Goal: Information Seeking & Learning: Learn about a topic

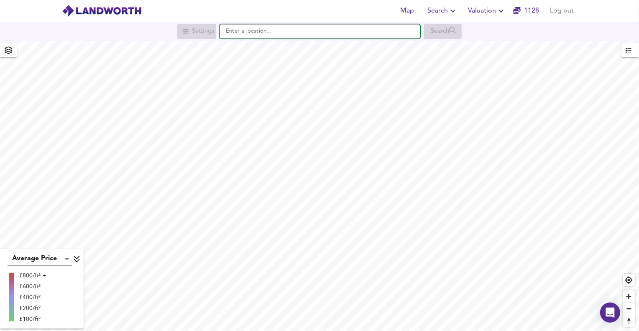
paste input "[STREET_ADDRESS][PERSON_NAME][PERSON_NAME]"
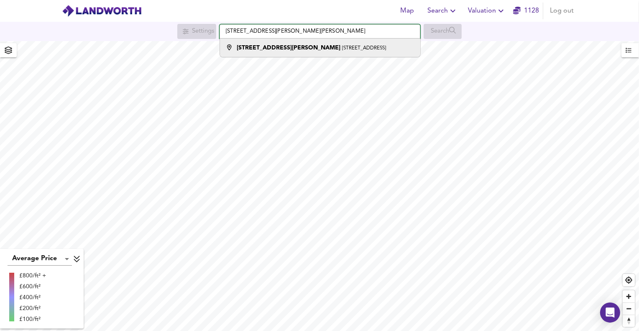
type input "[STREET_ADDRESS][PERSON_NAME][PERSON_NAME]"
click at [272, 47] on div "[STREET_ADDRESS][PERSON_NAME]" at bounding box center [311, 48] width 149 height 8
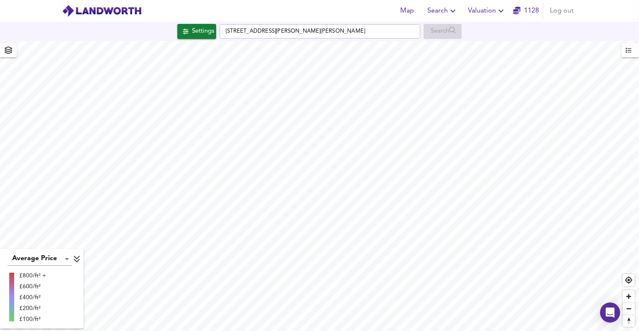
checkbox input "false"
checkbox input "true"
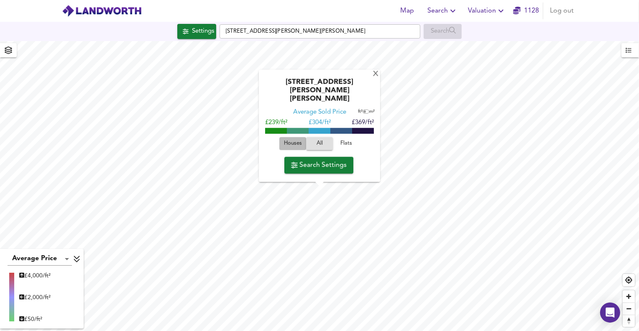
click at [290, 143] on span "Houses" at bounding box center [293, 144] width 23 height 10
